Goal: Understand process/instructions: Learn how to perform a task or action

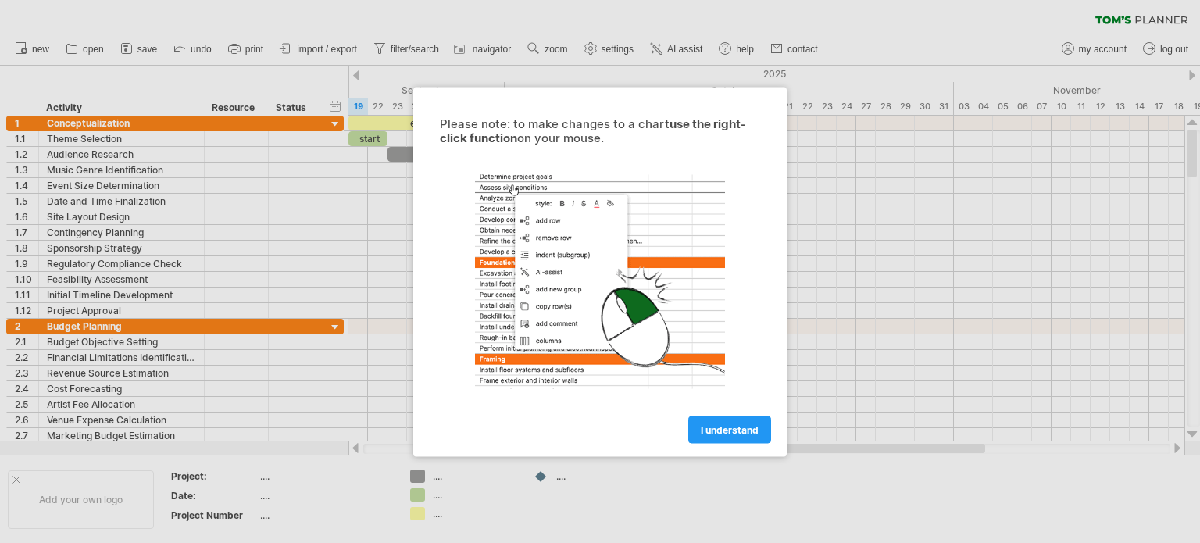
click at [732, 426] on span "I understand" at bounding box center [730, 429] width 58 height 12
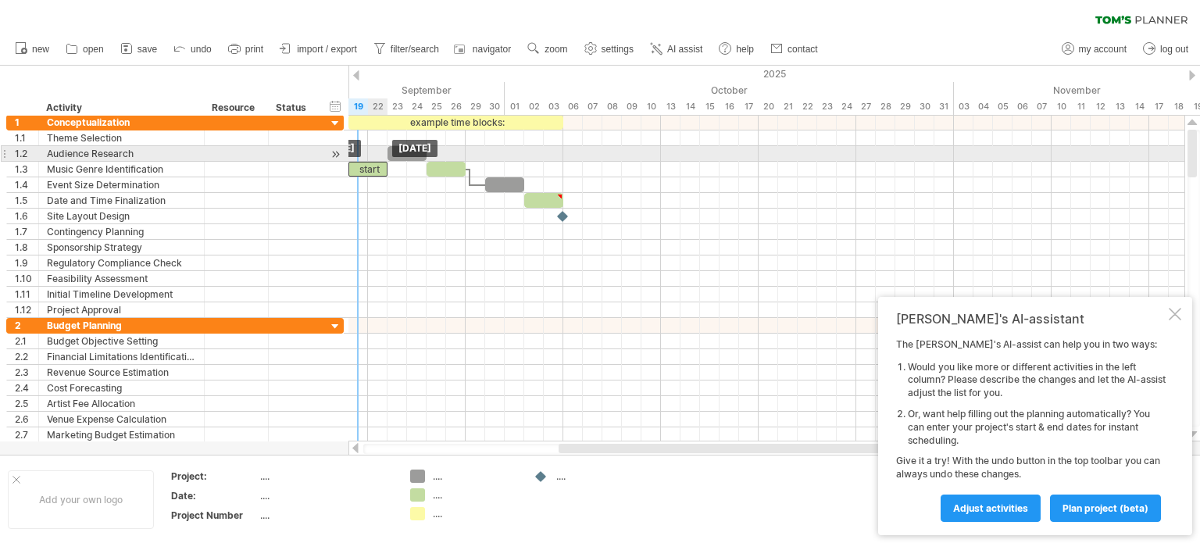
click at [368, 128] on div "example time blocks: start" at bounding box center [368, 216] width 0 height 203
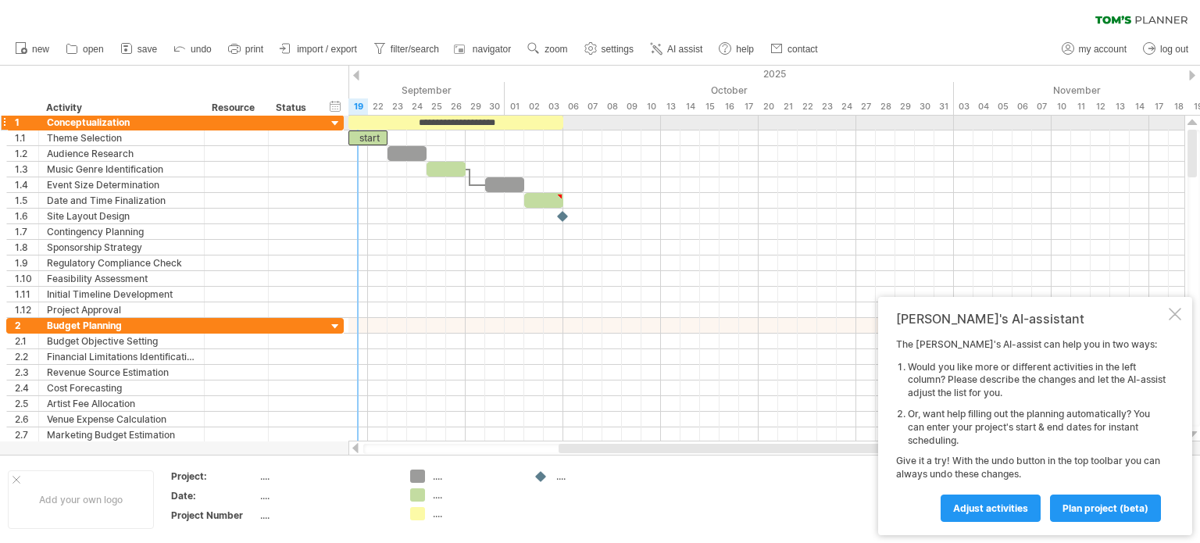
click at [360, 128] on div "**********" at bounding box center [455, 122] width 215 height 15
click at [360, 128] on div "**********" at bounding box center [766, 279] width 836 height 326
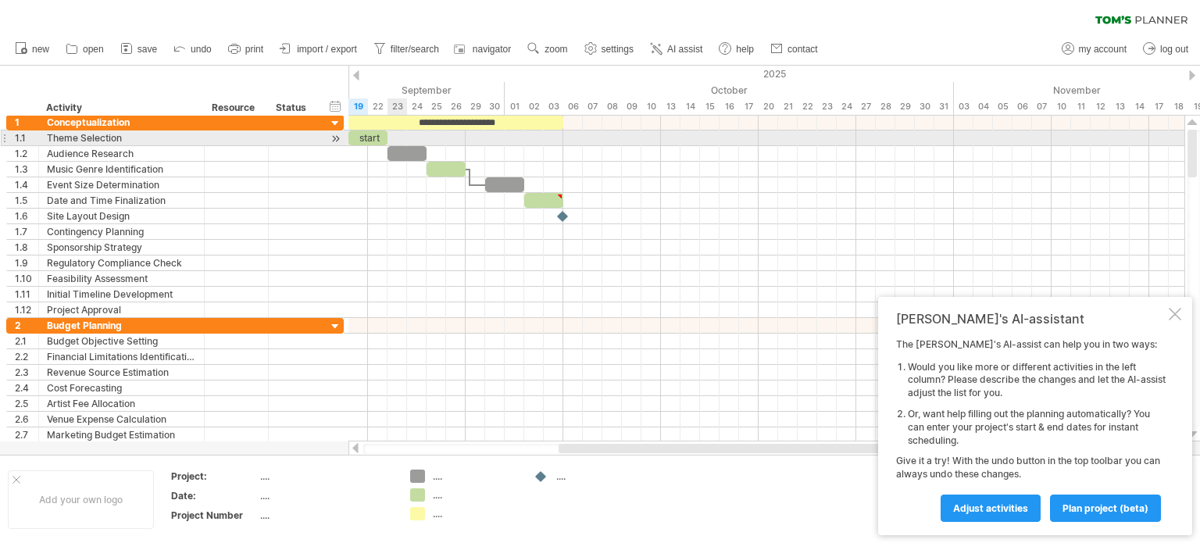
click at [396, 147] on div "**********" at bounding box center [766, 279] width 836 height 326
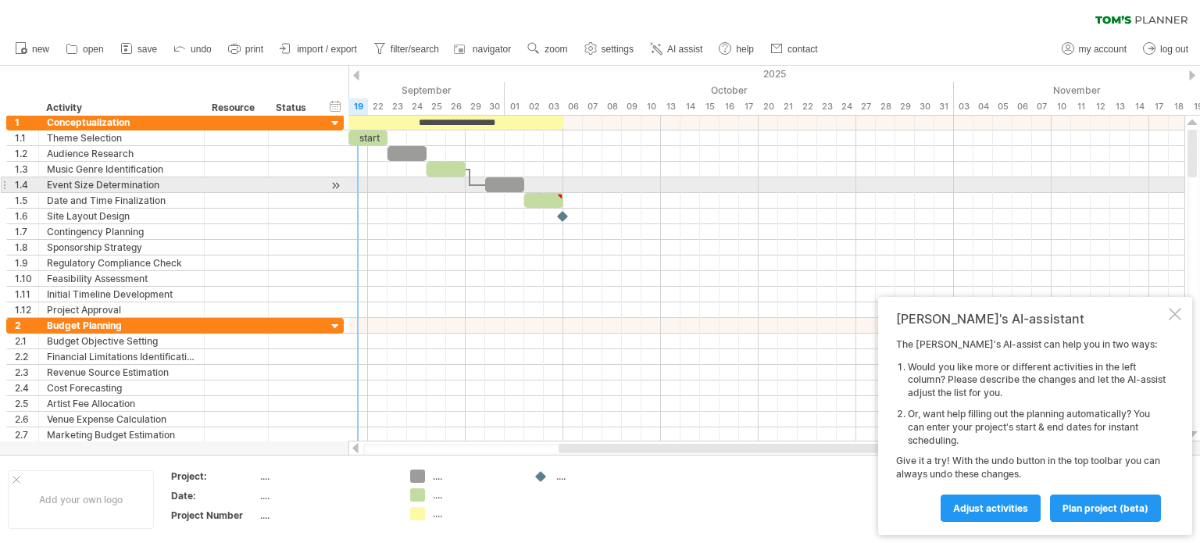
click at [356, 197] on div at bounding box center [766, 201] width 836 height 16
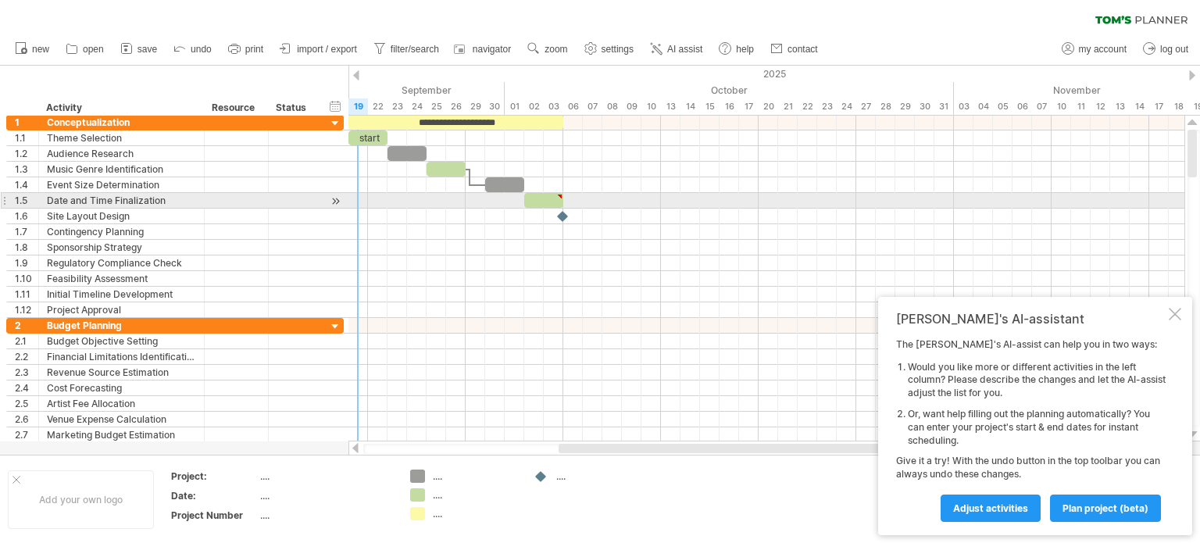
click at [356, 197] on div at bounding box center [766, 201] width 836 height 16
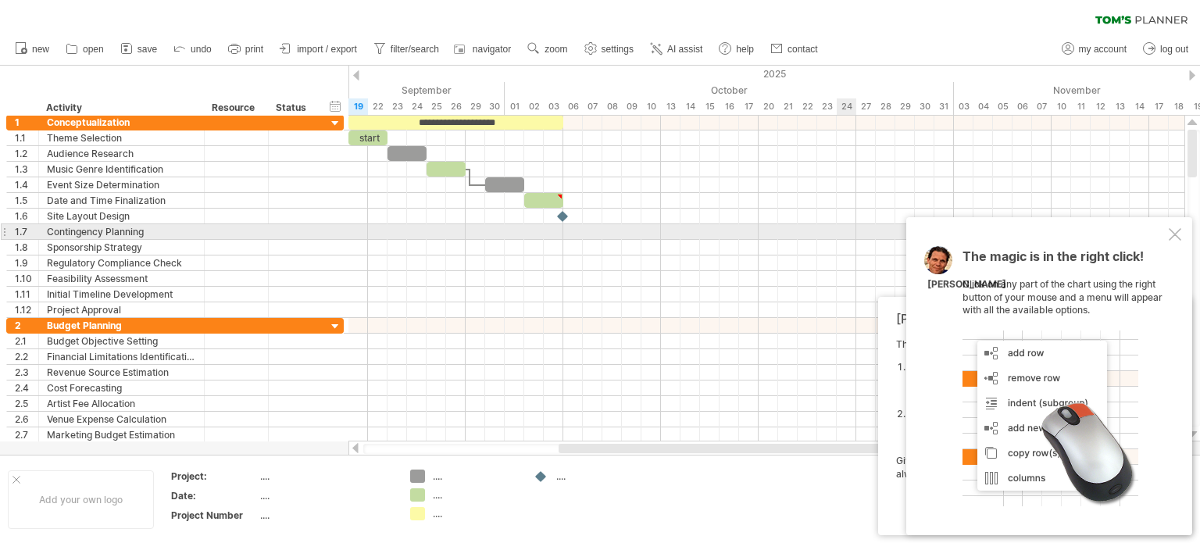
click at [1166, 234] on div "The magic is in the right click! Click on any part of the chart using the right…" at bounding box center [1049, 376] width 286 height 318
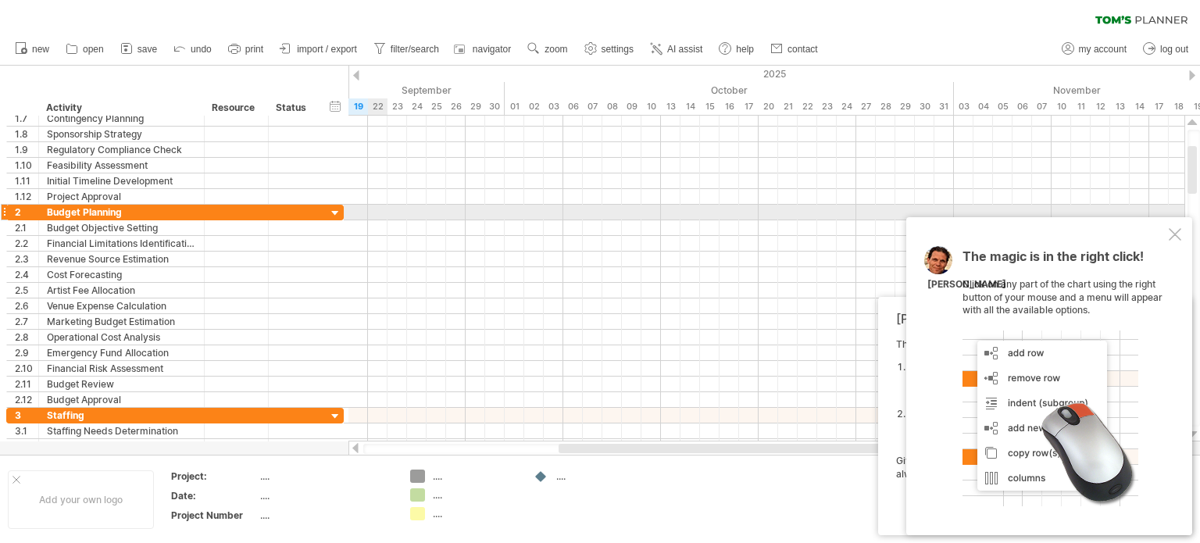
click at [374, 224] on div at bounding box center [766, 228] width 836 height 16
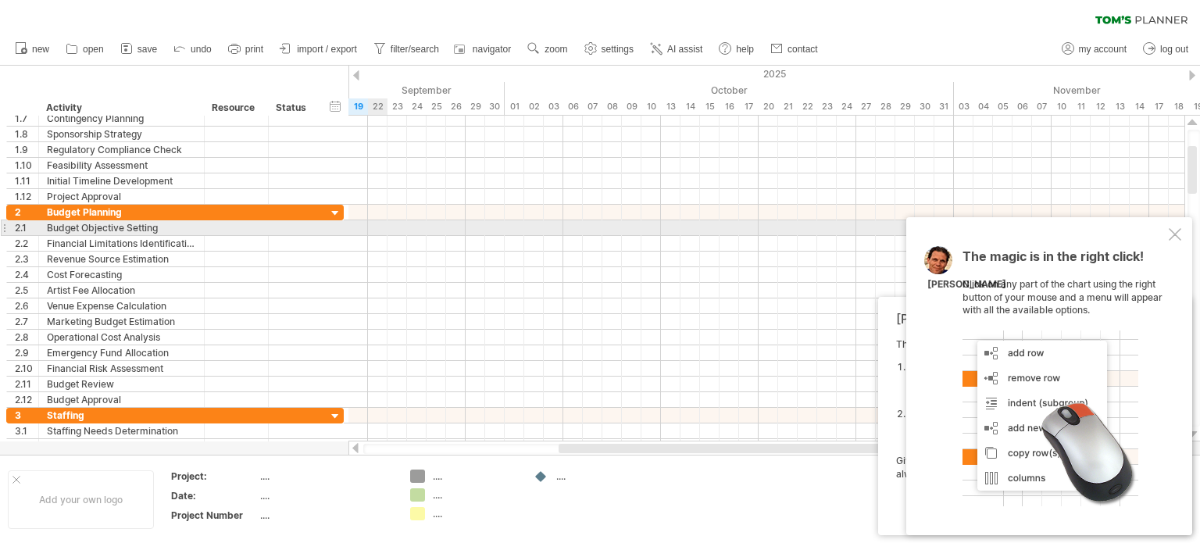
click at [374, 224] on div at bounding box center [766, 228] width 836 height 16
drag, startPoint x: 374, startPoint y: 224, endPoint x: 534, endPoint y: 231, distance: 160.3
click at [534, 231] on div at bounding box center [766, 228] width 836 height 16
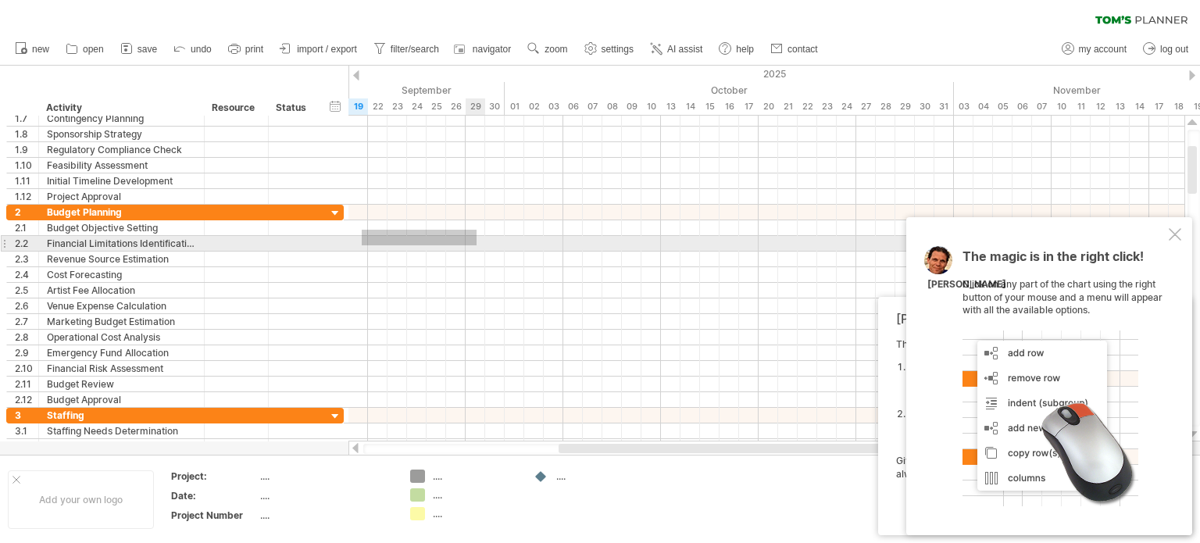
drag, startPoint x: 362, startPoint y: 230, endPoint x: 475, endPoint y: 241, distance: 113.9
click at [475, 241] on div at bounding box center [766, 306] width 836 height 203
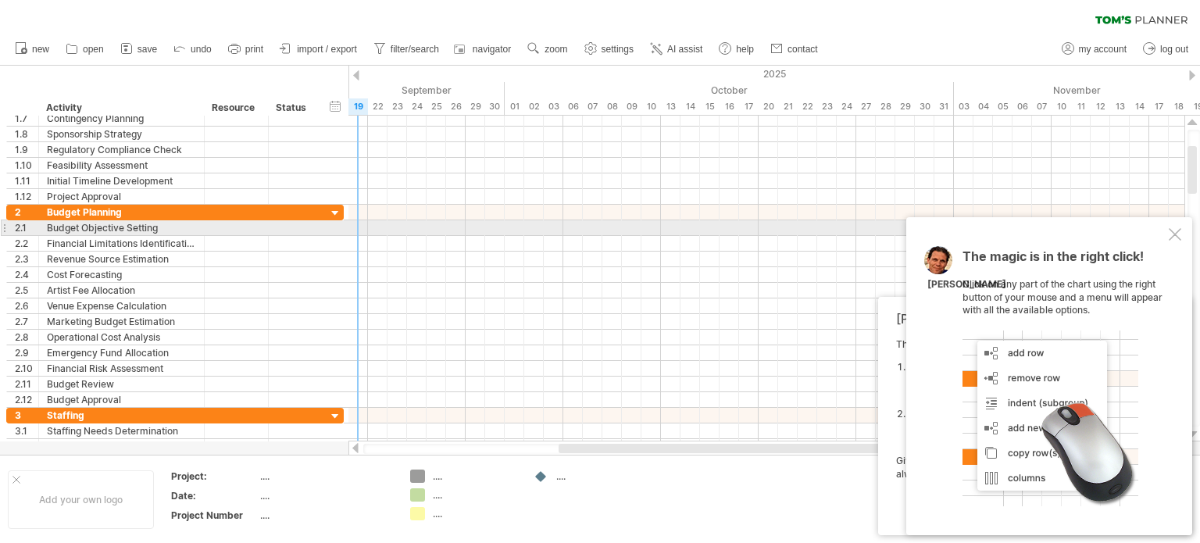
click at [358, 236] on div at bounding box center [766, 244] width 836 height 16
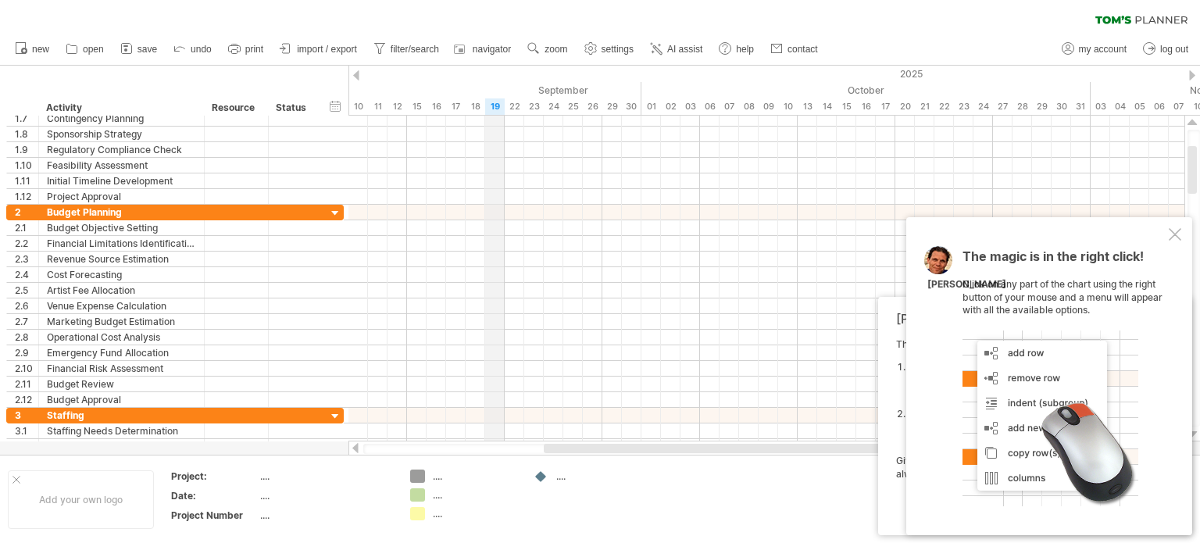
drag, startPoint x: 359, startPoint y: 105, endPoint x: 498, endPoint y: 112, distance: 138.4
click at [498, 112] on div "19" at bounding box center [495, 106] width 20 height 16
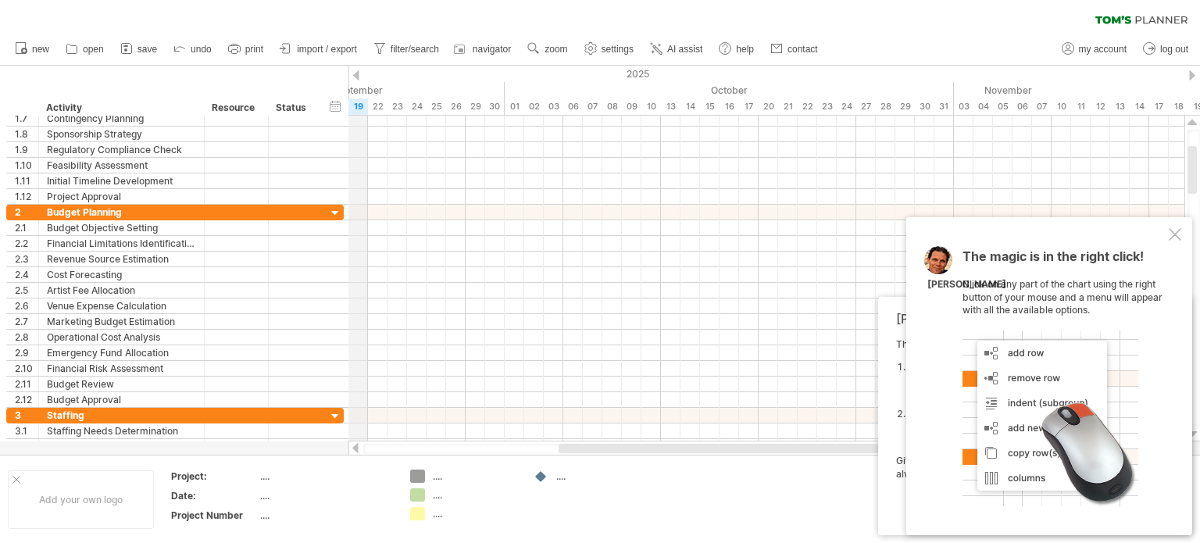
drag, startPoint x: 498, startPoint y: 109, endPoint x: 358, endPoint y: 101, distance: 140.0
click at [358, 101] on div "19" at bounding box center [358, 106] width 20 height 16
